Goal: Information Seeking & Learning: Learn about a topic

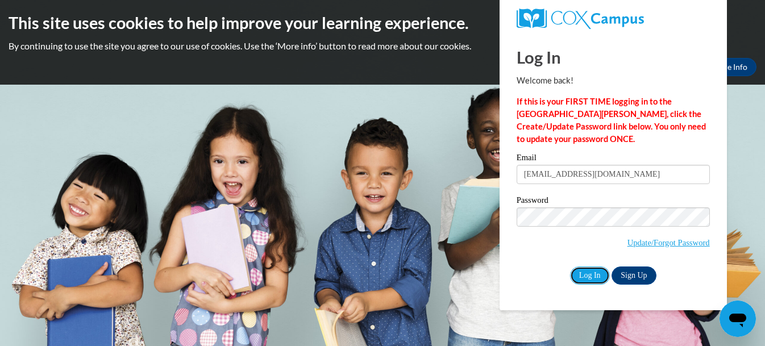
click at [587, 276] on input "Log In" at bounding box center [590, 276] width 40 height 18
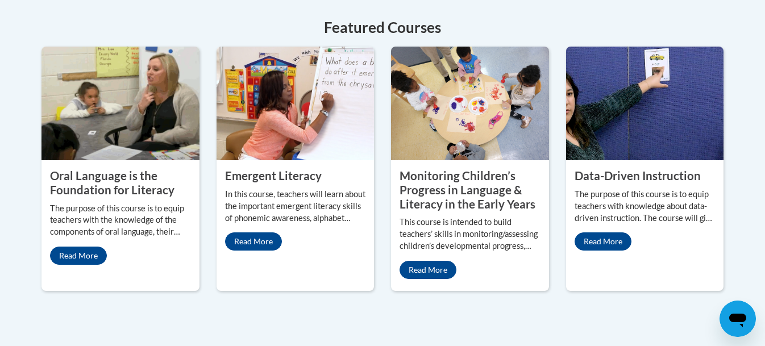
scroll to position [1046, 0]
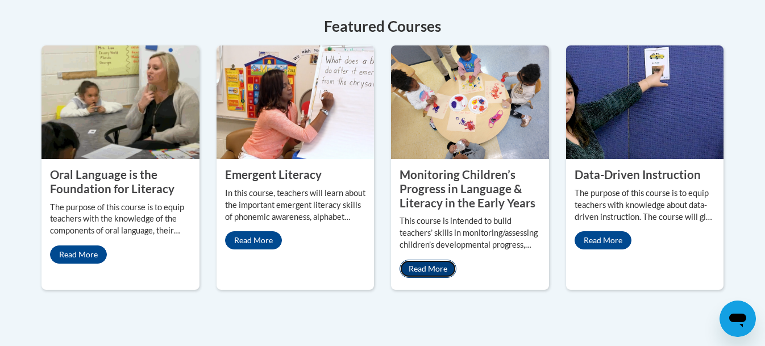
click at [446, 260] on link "Read More" at bounding box center [428, 269] width 57 height 18
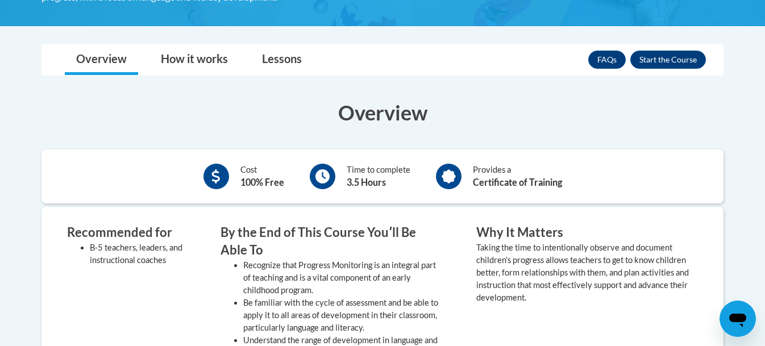
scroll to position [341, 0]
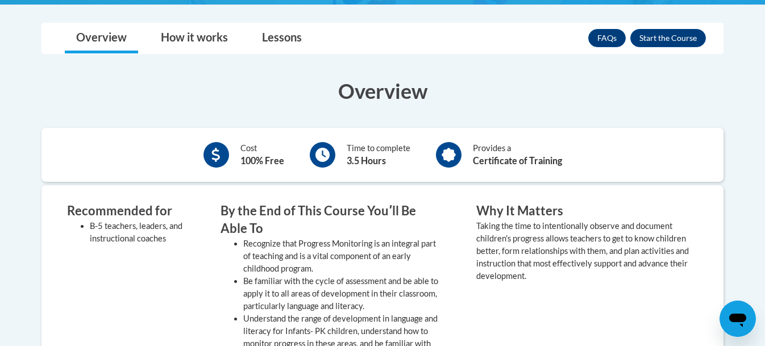
click at [600, 89] on h3 "Overview" at bounding box center [382, 91] width 682 height 28
click at [660, 42] on button "Enroll" at bounding box center [668, 38] width 76 height 18
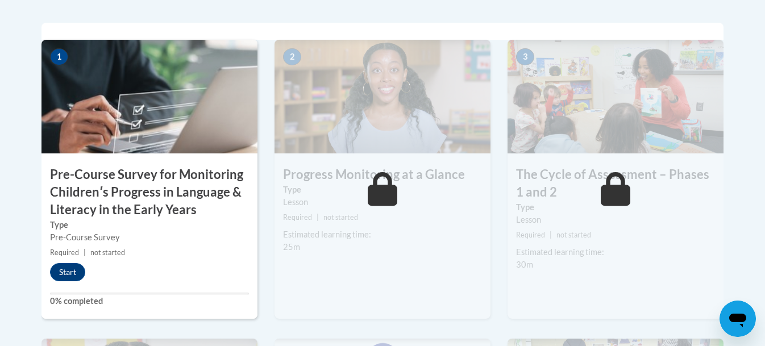
scroll to position [386, 0]
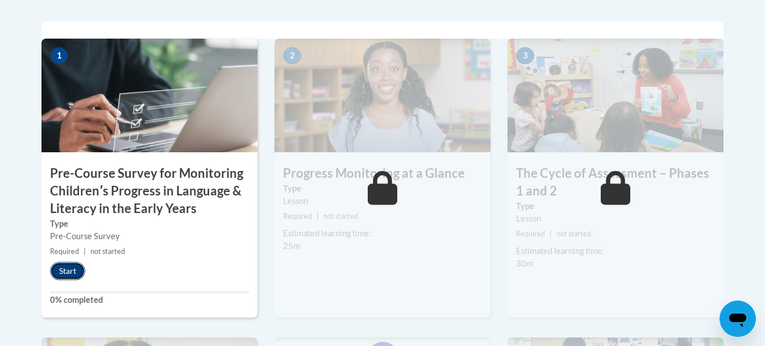
click at [69, 268] on button "Start" at bounding box center [67, 271] width 35 height 18
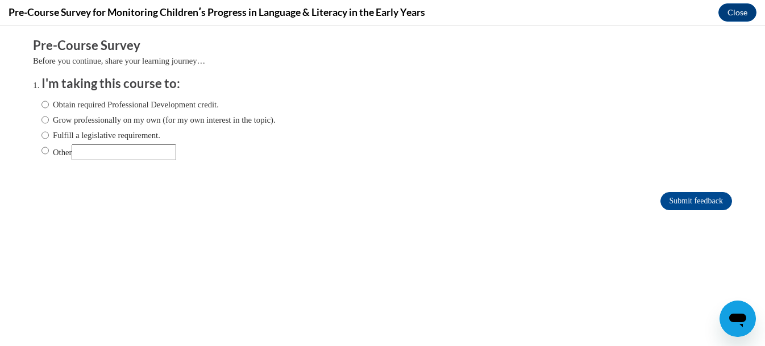
scroll to position [0, 0]
click at [69, 268] on div "Comments Pre-Course Survey Before you continue, share your learning journey… I'…" at bounding box center [382, 158] width 716 height 265
click at [48, 120] on input "Grow professionally on my own (for my own interest in the topic)." at bounding box center [44, 120] width 7 height 13
radio input "true"
click at [689, 193] on input "Submit feedback" at bounding box center [696, 201] width 72 height 18
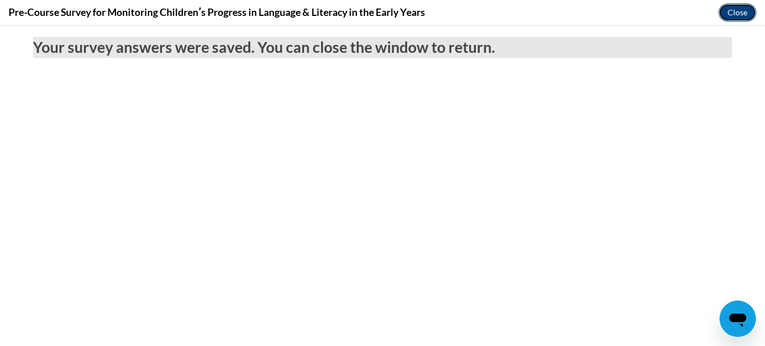
click at [742, 18] on button "Close" at bounding box center [737, 12] width 38 height 18
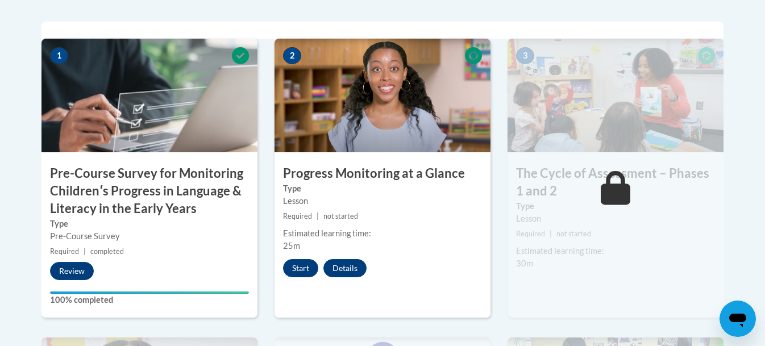
click at [479, 202] on div "Lesson" at bounding box center [382, 201] width 199 height 13
click at [302, 269] on button "Start" at bounding box center [300, 268] width 35 height 18
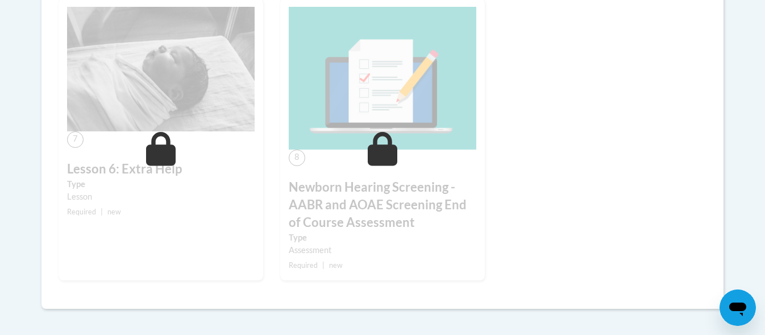
scroll to position [955, 0]
